Goal: Transaction & Acquisition: Purchase product/service

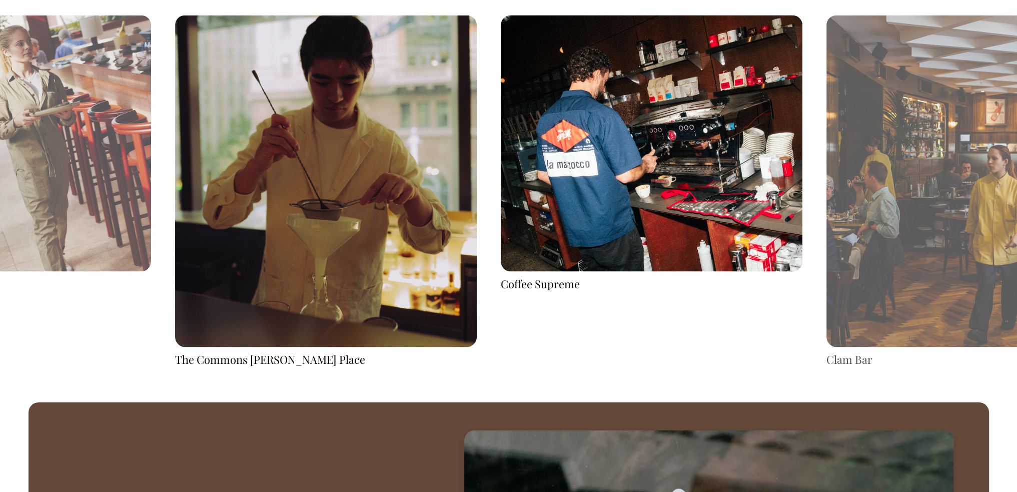
click at [674, 159] on img at bounding box center [652, 143] width 302 height 257
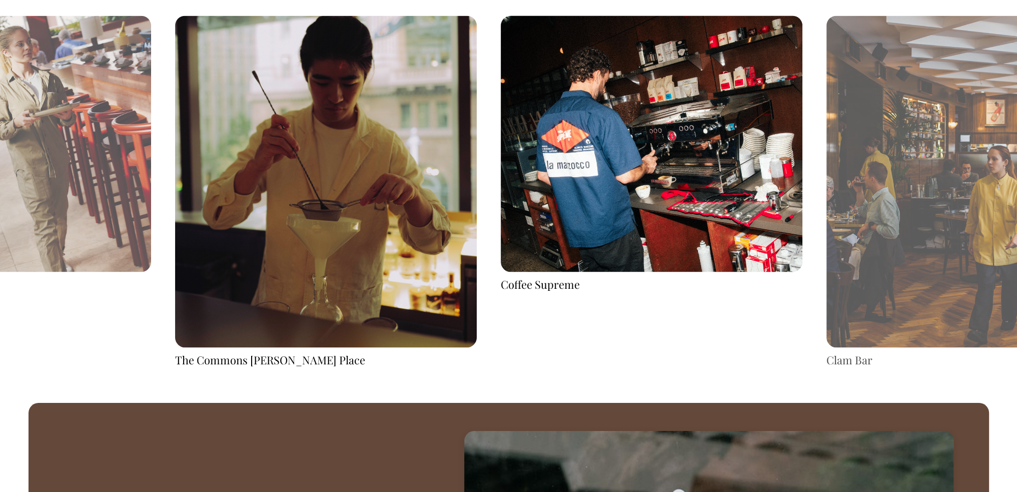
click at [552, 285] on div "Coffee Supreme" at bounding box center [652, 285] width 302 height 16
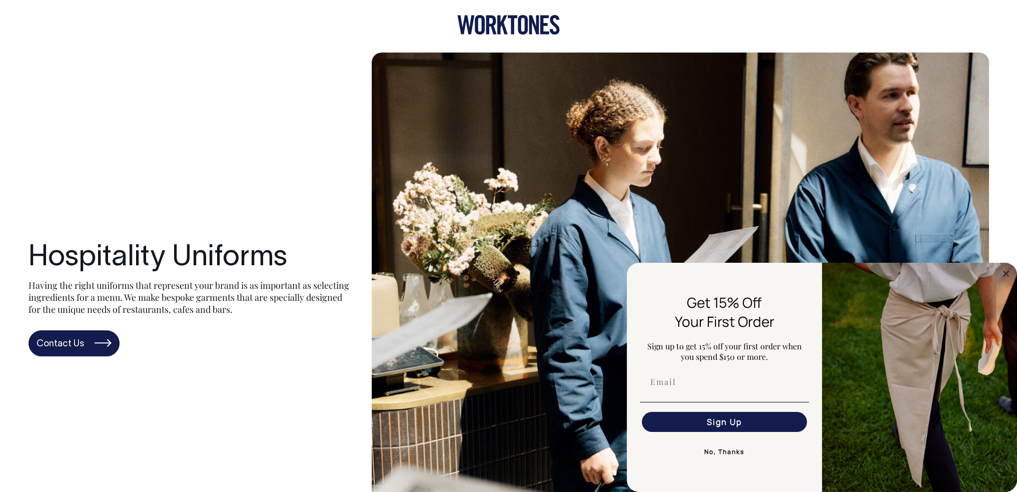
click at [539, 21] on icon at bounding box center [508, 25] width 103 height 20
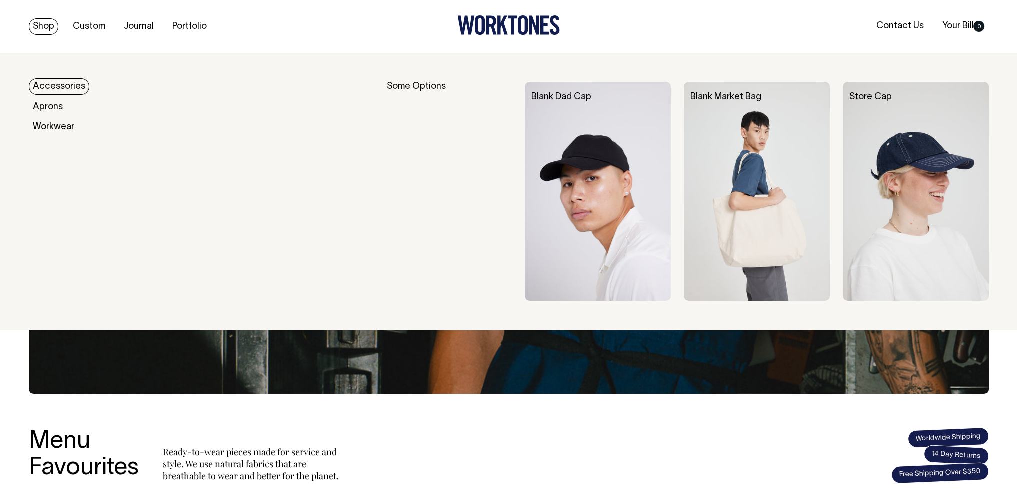
click at [38, 19] on link "Shop" at bounding box center [44, 26] width 30 height 17
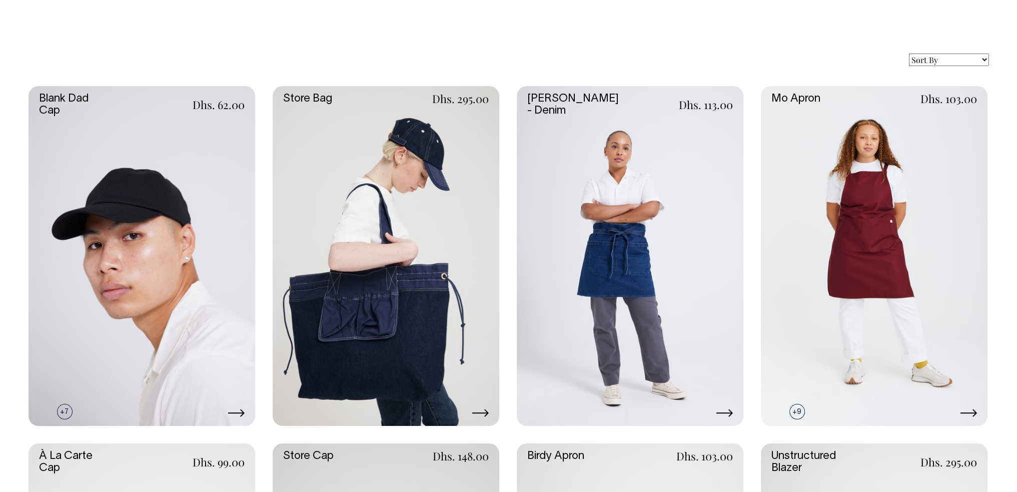
scroll to position [200, 0]
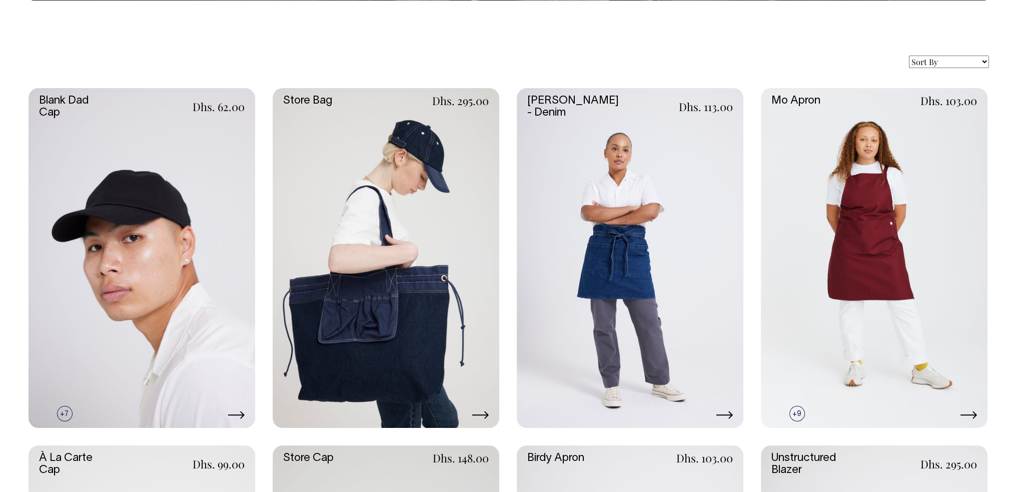
drag, startPoint x: 458, startPoint y: 195, endPoint x: 528, endPoint y: 56, distance: 156.1
click at [528, 56] on div "Sort By Best selling Alphabetically, A-Z Alphabetically, Z-A Price, low to high…" at bounding box center [509, 62] width 960 height 13
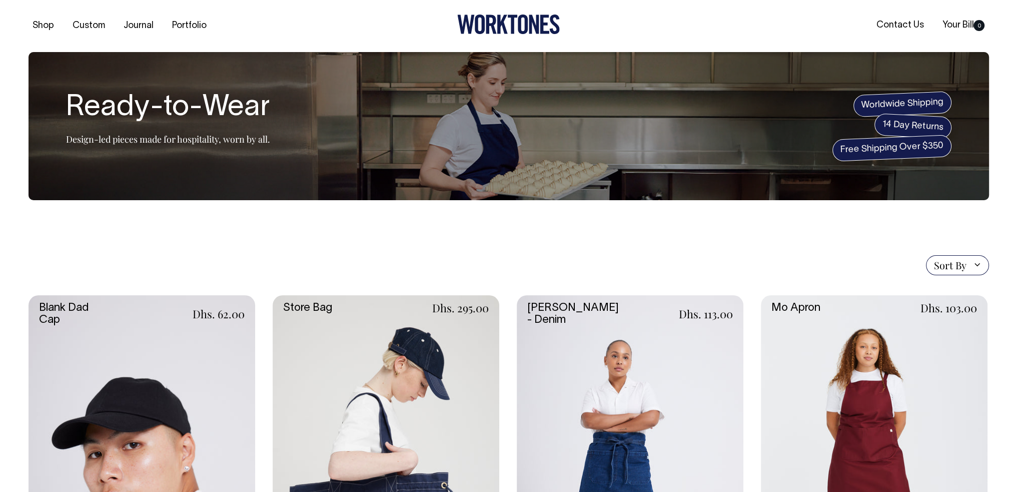
scroll to position [0, 0]
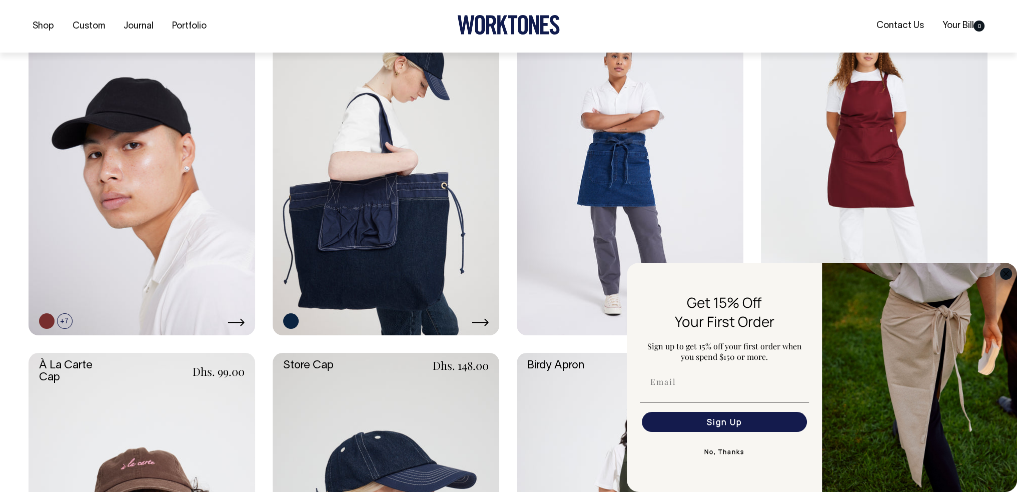
click at [1004, 277] on circle "Close dialog" at bounding box center [1006, 274] width 12 height 12
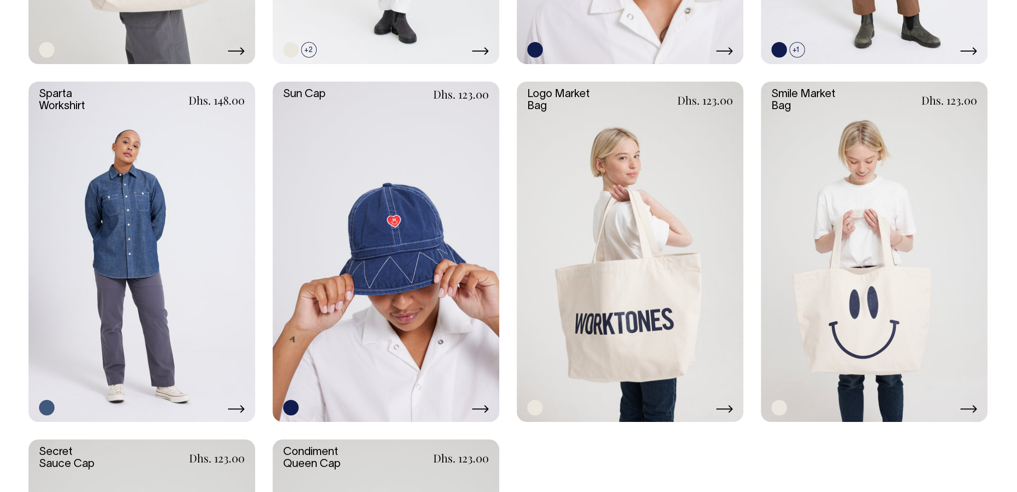
scroll to position [2001, 0]
click at [185, 237] on link at bounding box center [142, 252] width 227 height 340
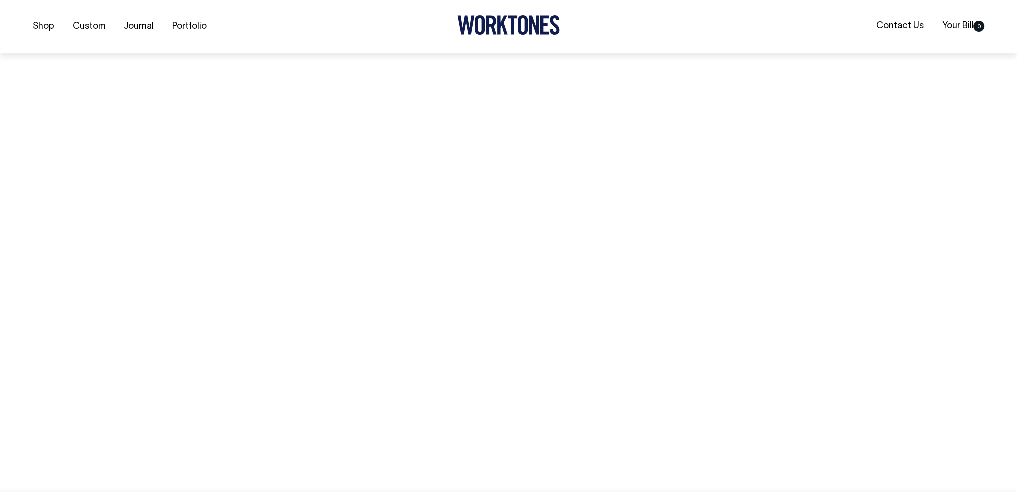
scroll to position [1962, 0]
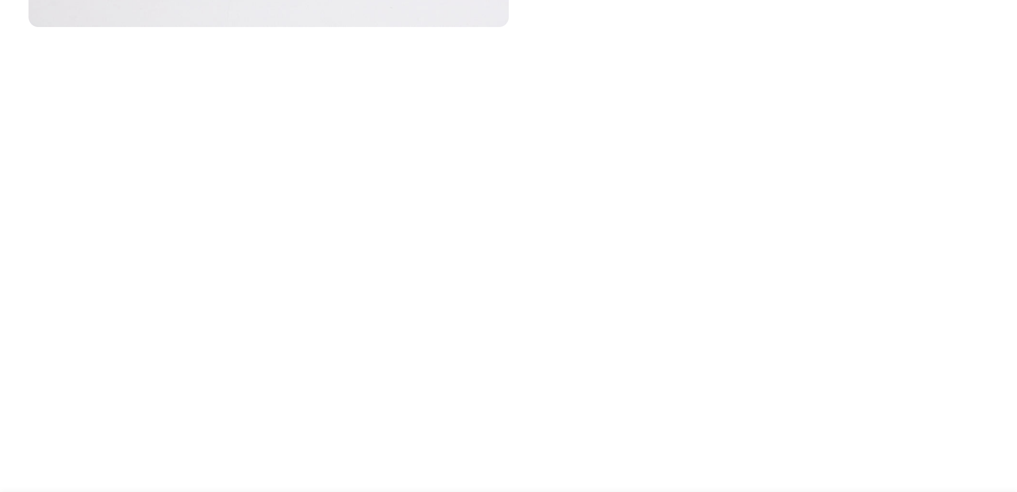
scroll to position [748, 0]
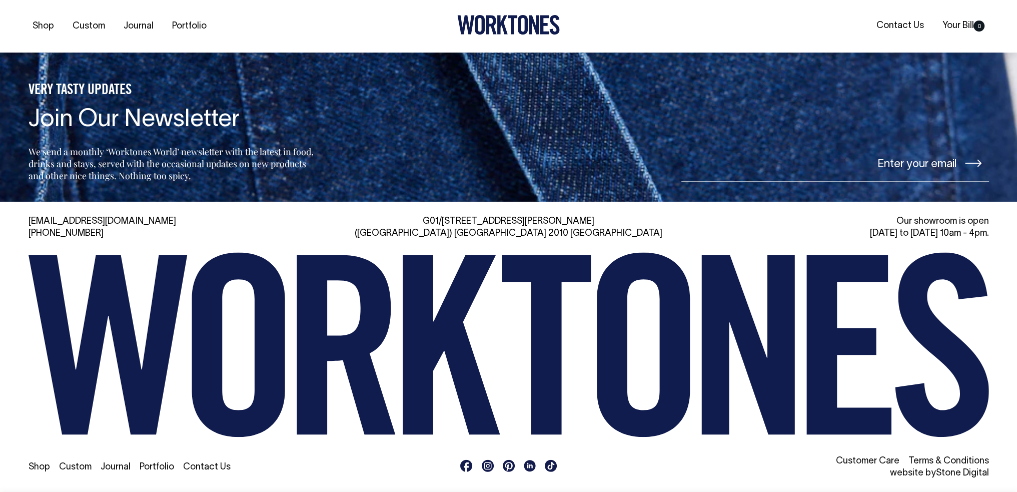
scroll to position [1710, 0]
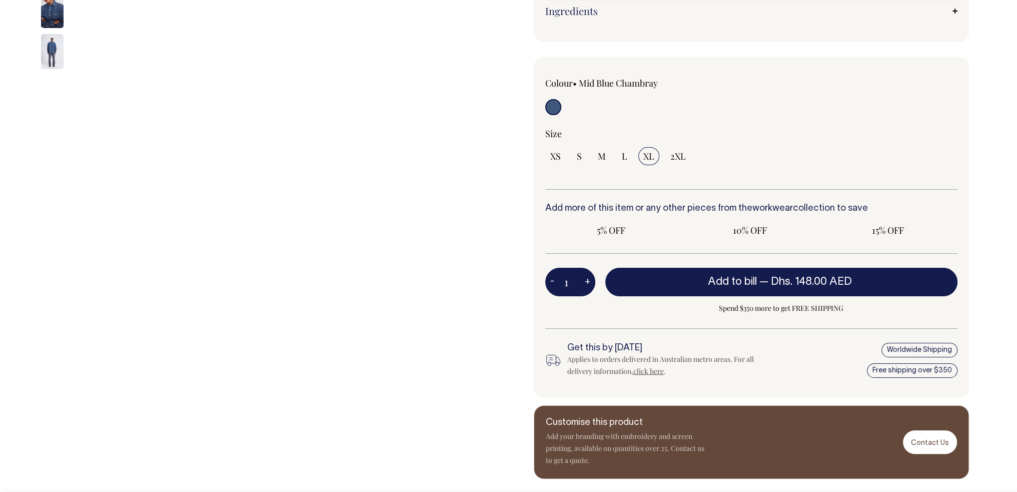
scroll to position [200, 0]
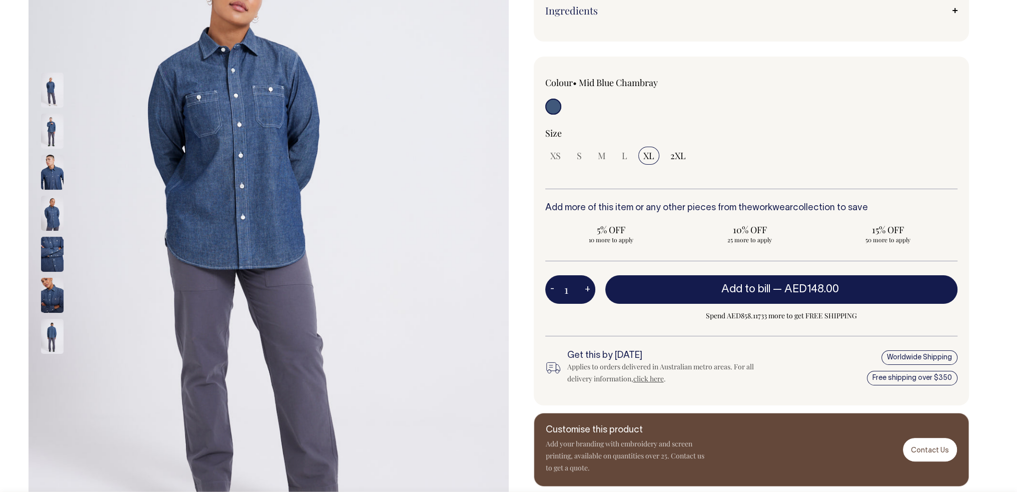
click at [49, 220] on img at bounding box center [52, 213] width 23 height 35
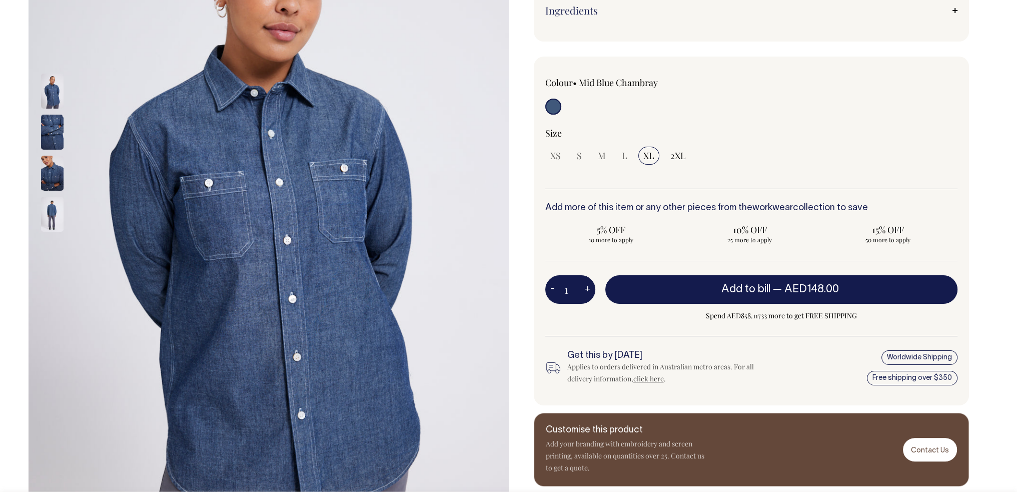
click at [53, 234] on div at bounding box center [66, 90] width 50 height 286
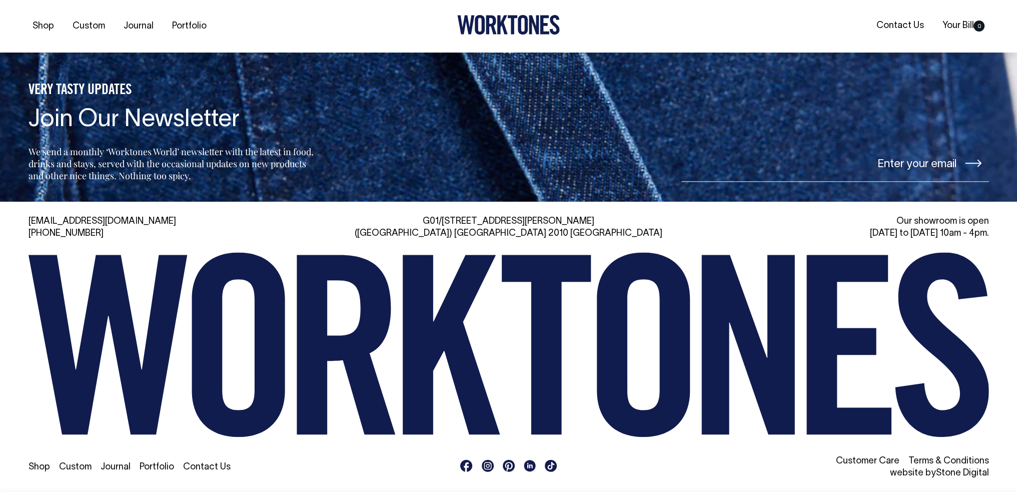
scroll to position [1710, 0]
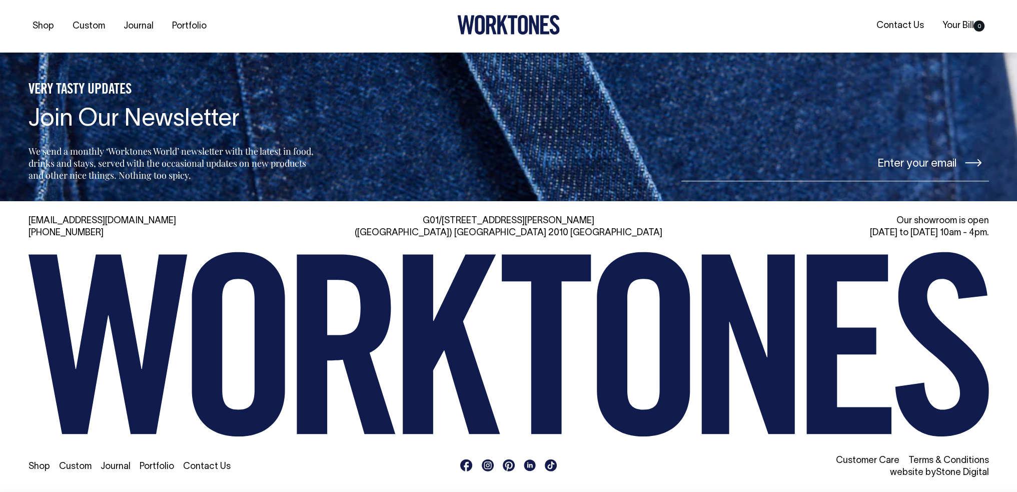
scroll to position [1710, 0]
